Goal: Information Seeking & Learning: Learn about a topic

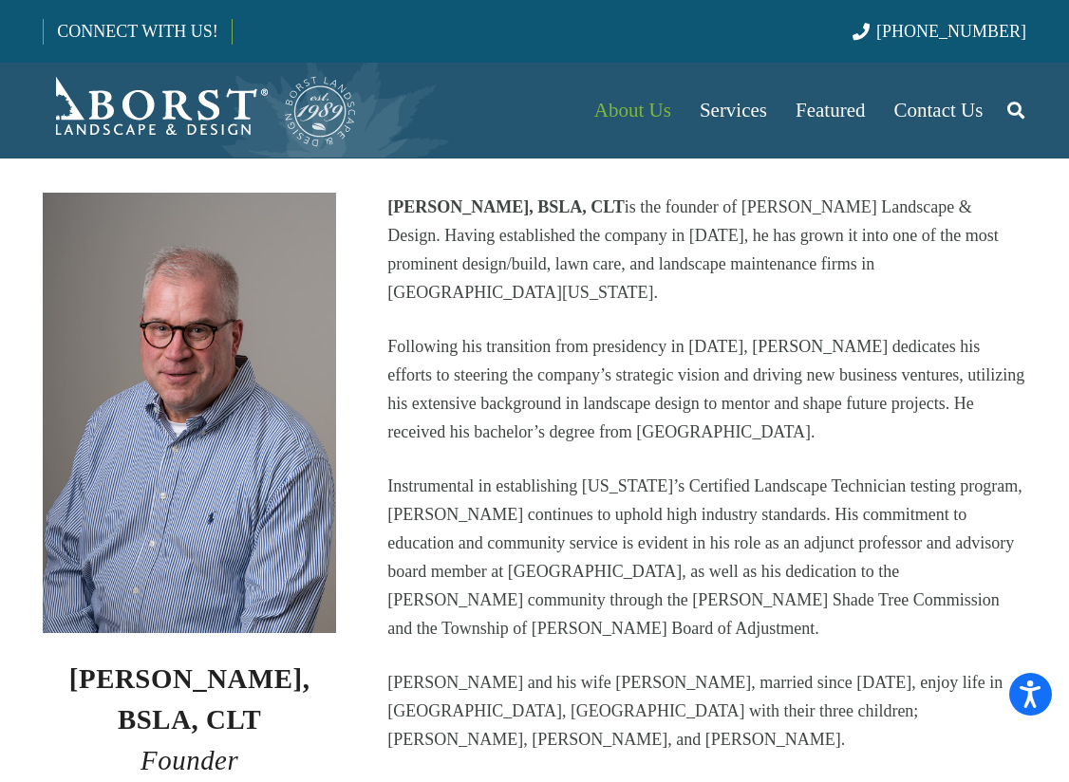
scroll to position [475, 0]
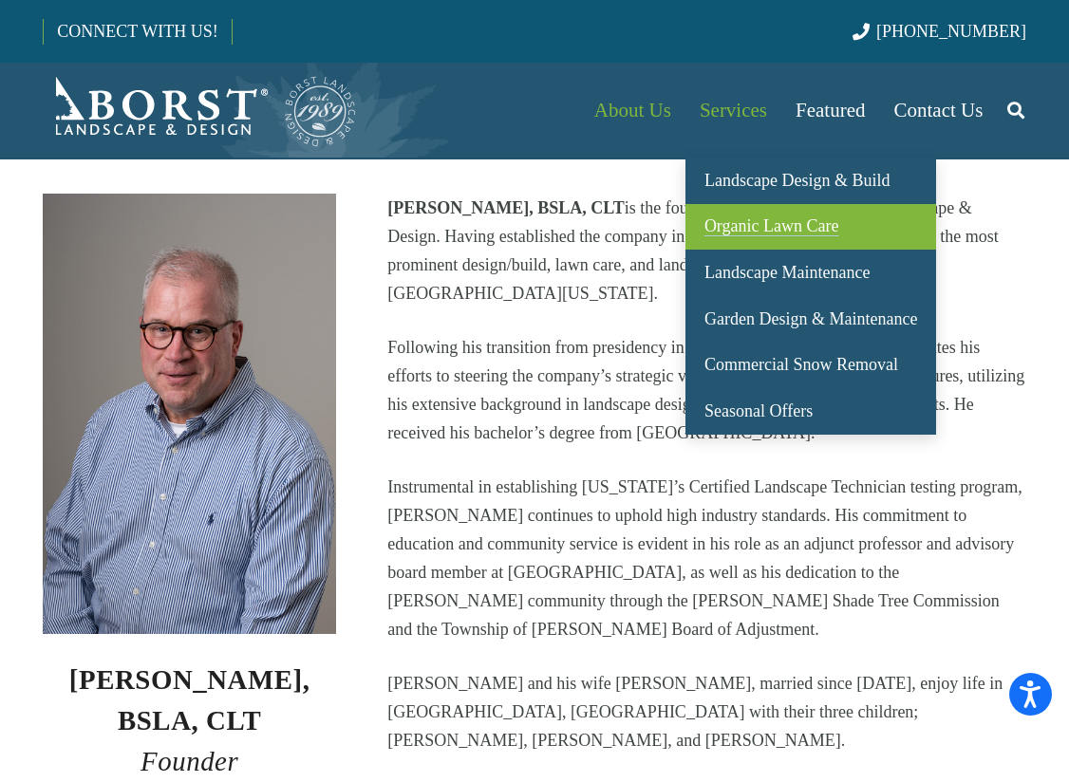
click at [782, 228] on span "Organic Lawn Care" at bounding box center [771, 225] width 135 height 19
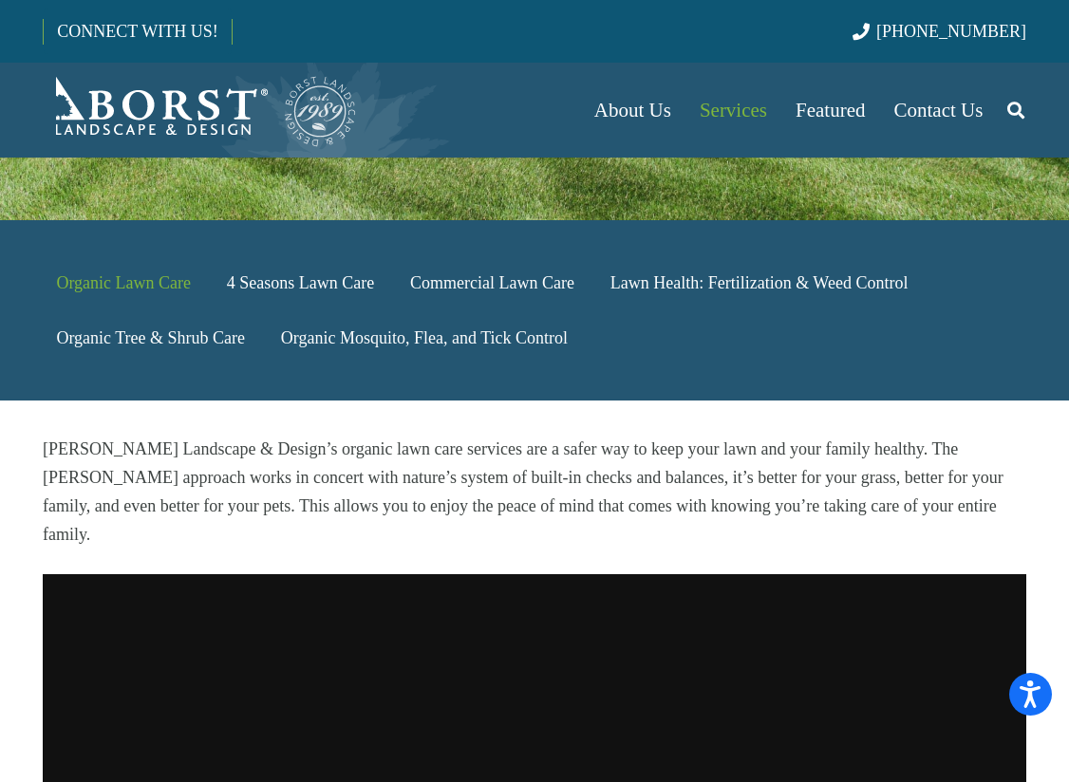
scroll to position [475, 0]
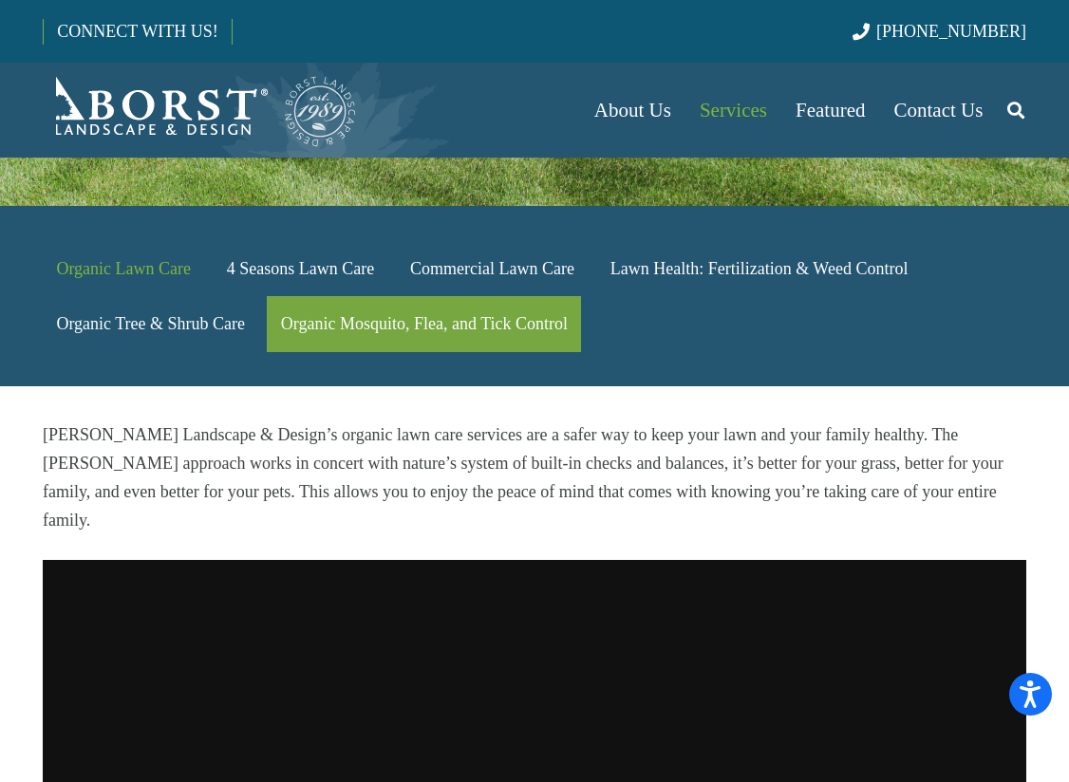
click at [443, 296] on link "Organic Mosquito, Flea, and Tick Control" at bounding box center [424, 324] width 314 height 56
